Goal: Information Seeking & Learning: Learn about a topic

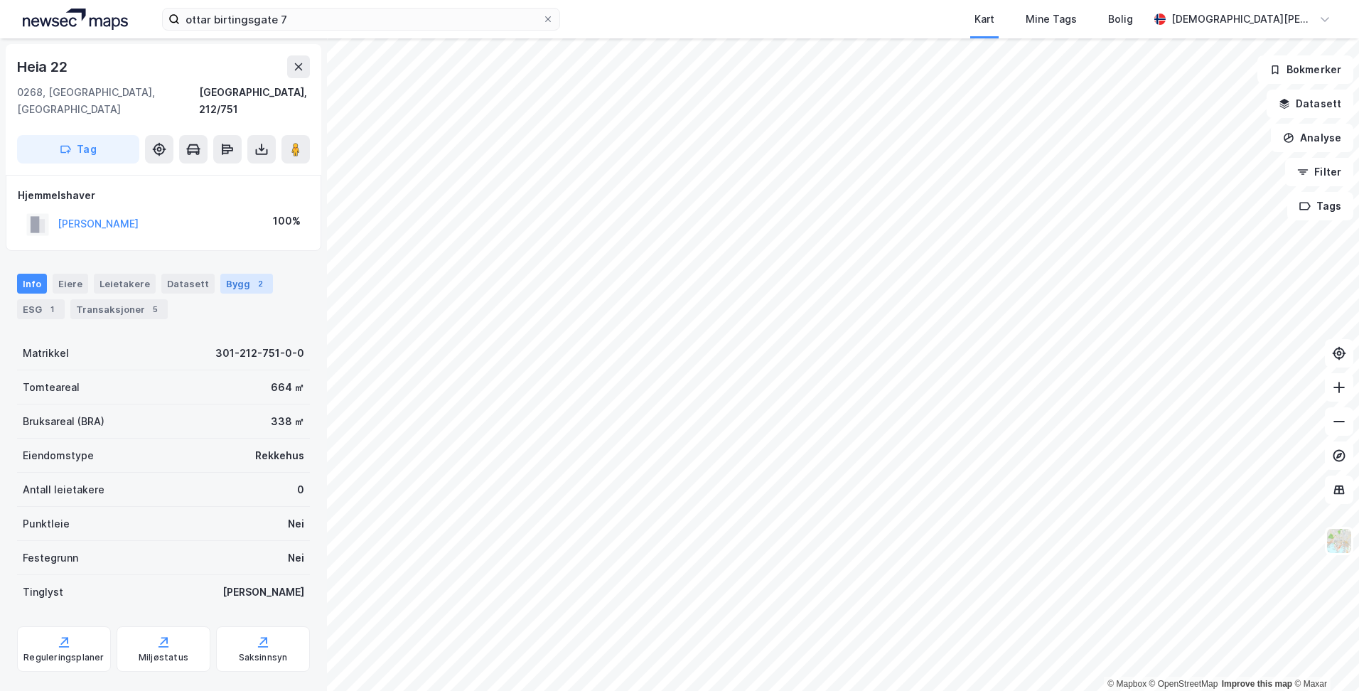
click at [228, 274] on div "Bygg 2" at bounding box center [246, 284] width 53 height 20
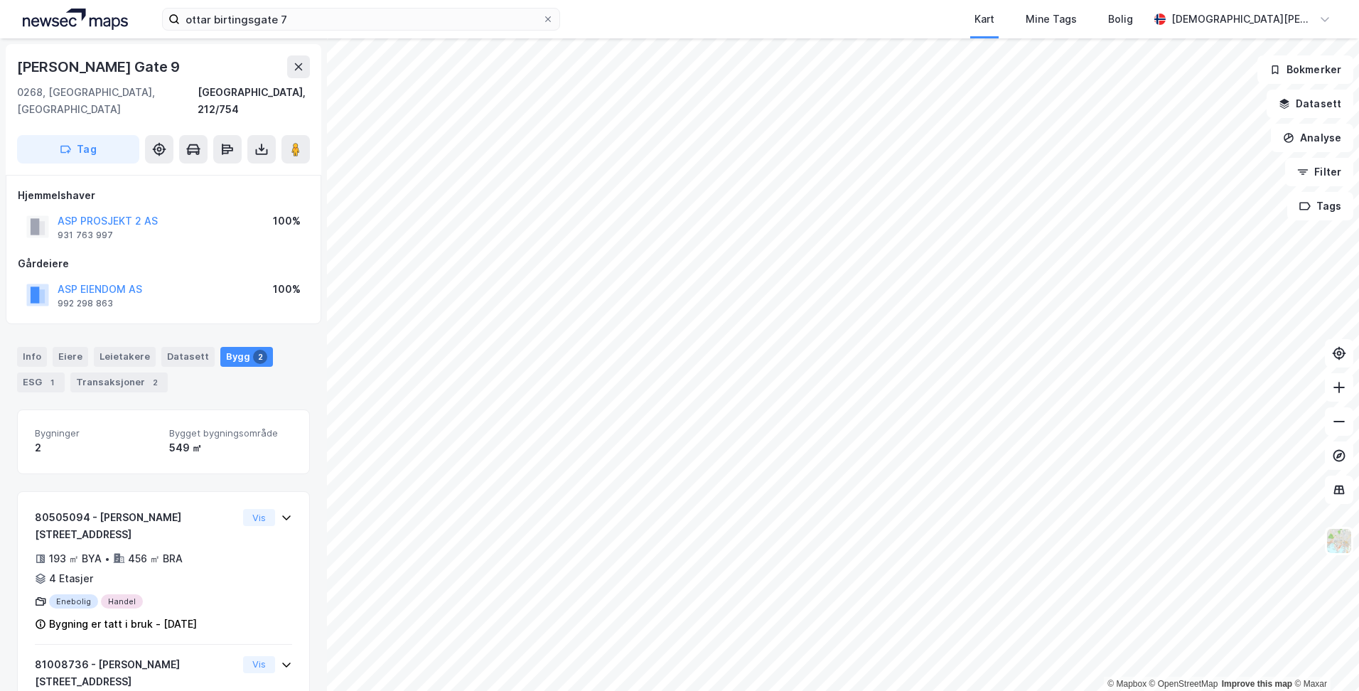
scroll to position [50, 0]
